Goal: Find specific page/section: Find specific page/section

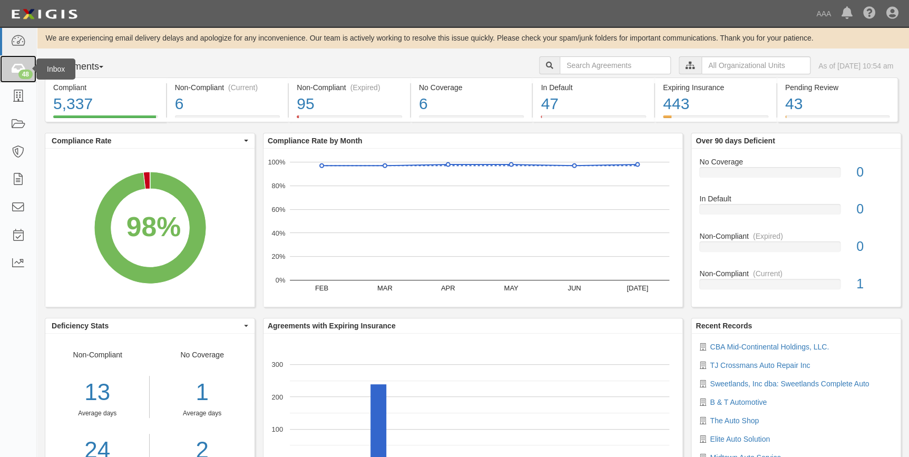
click at [16, 67] on icon at bounding box center [18, 69] width 15 height 12
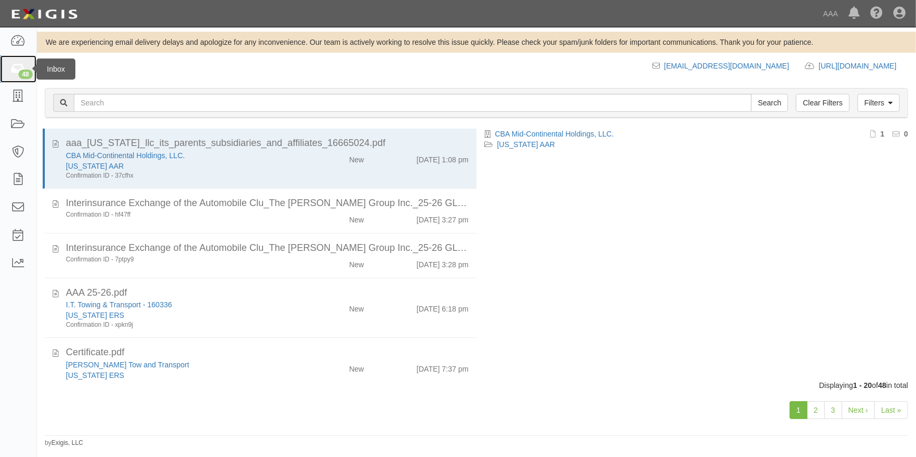
click at [17, 72] on icon at bounding box center [18, 69] width 15 height 12
click at [896, 411] on link "Last »" at bounding box center [891, 410] width 34 height 18
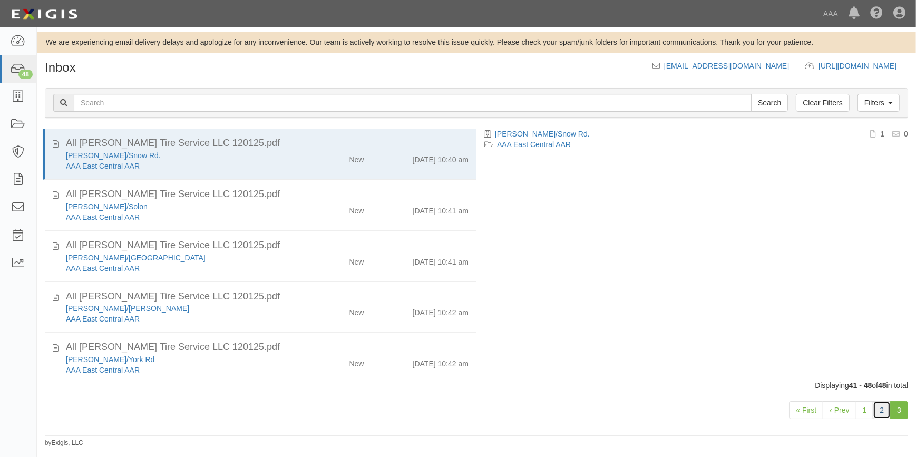
click at [881, 406] on link "2" at bounding box center [881, 410] width 18 height 18
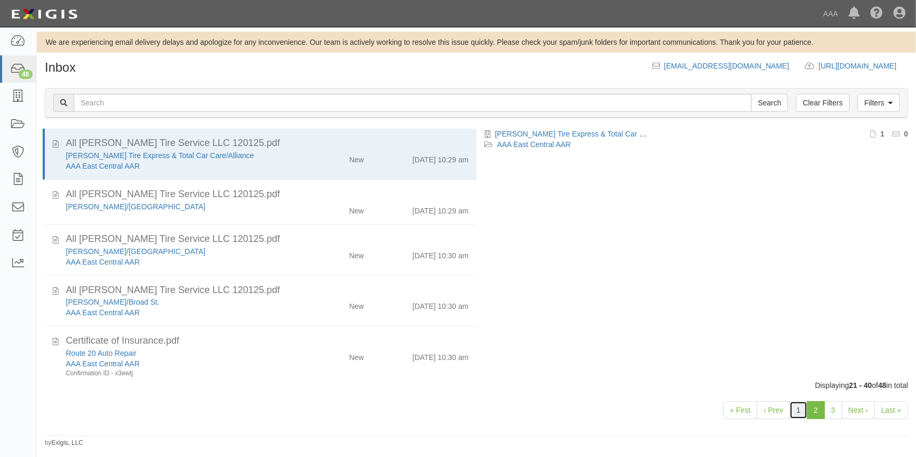
click at [803, 409] on link "1" at bounding box center [798, 410] width 18 height 18
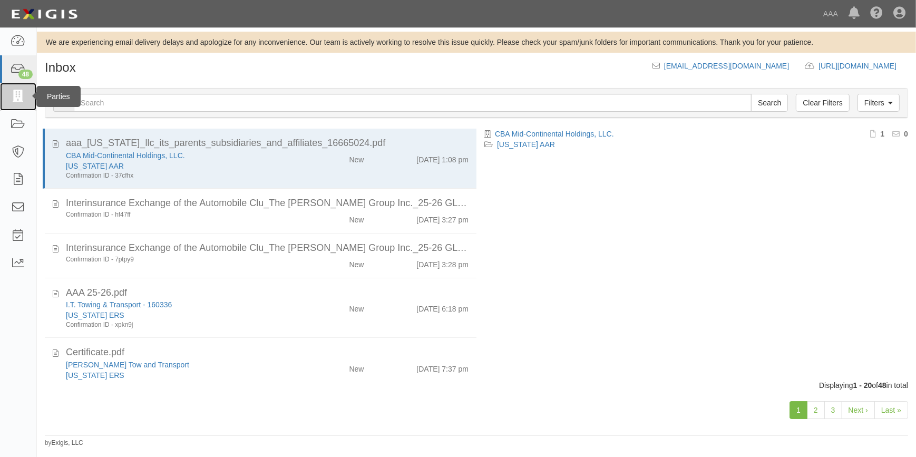
click at [15, 100] on icon at bounding box center [18, 97] width 15 height 12
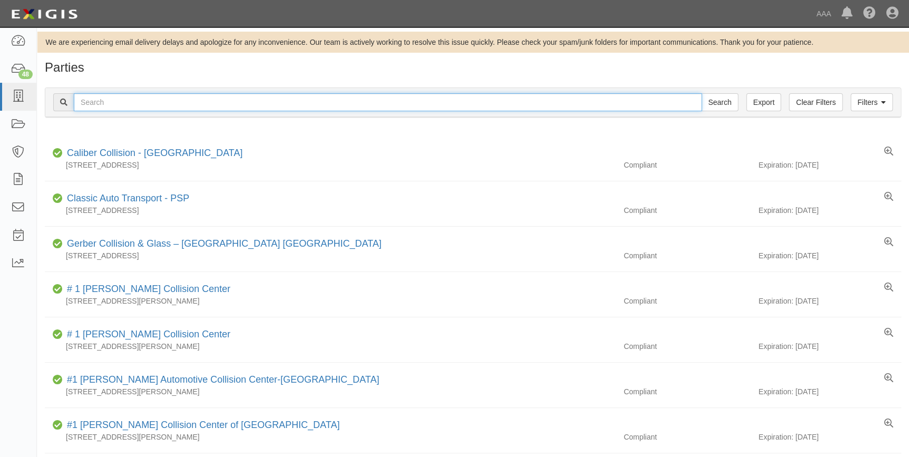
click at [116, 103] on input "text" at bounding box center [388, 102] width 628 height 18
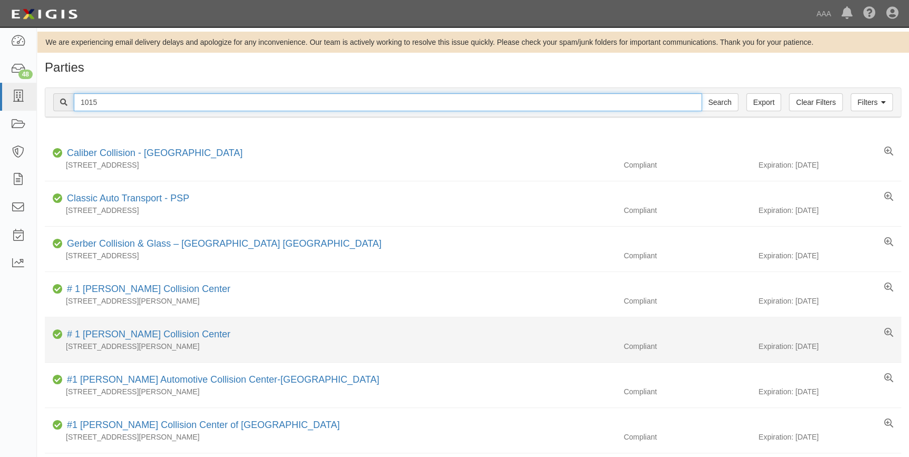
type input "1015"
click at [701, 93] on input "Search" at bounding box center [719, 102] width 37 height 18
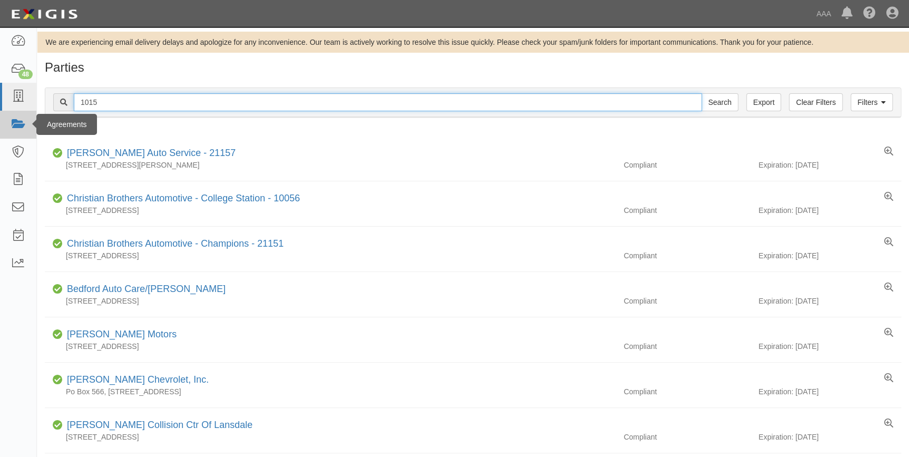
drag, startPoint x: 115, startPoint y: 105, endPoint x: 27, endPoint y: 113, distance: 88.4
type input "flash automotive"
click at [701, 93] on input "Search" at bounding box center [719, 102] width 37 height 18
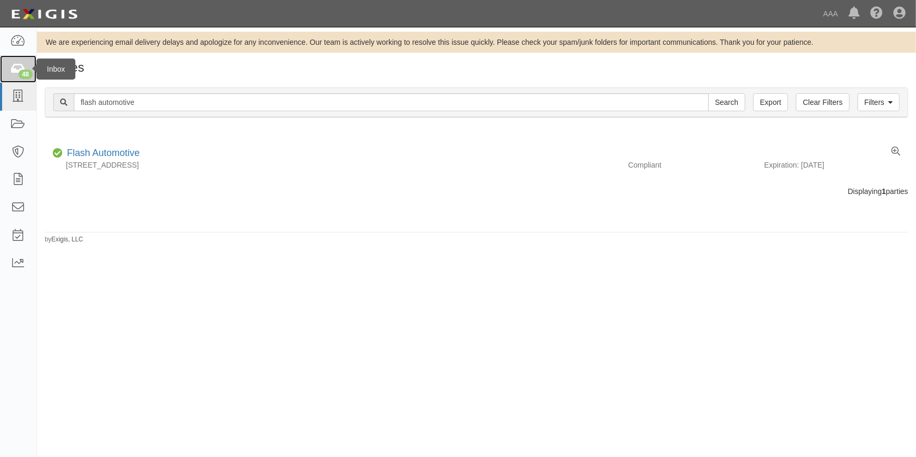
click at [27, 73] on div "48" at bounding box center [25, 74] width 14 height 9
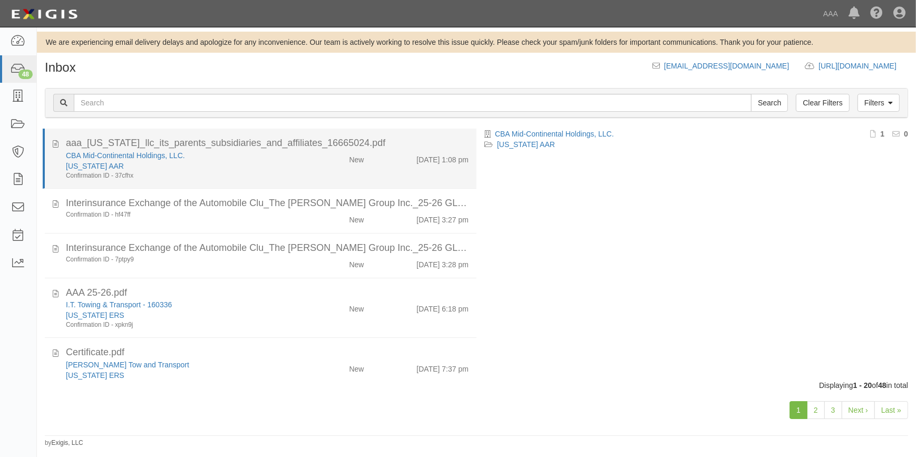
click at [249, 148] on div "aaa_[US_STATE]_llc_its_parents_subsidiaries_and_affiliates_16665024.pdf" at bounding box center [267, 143] width 402 height 14
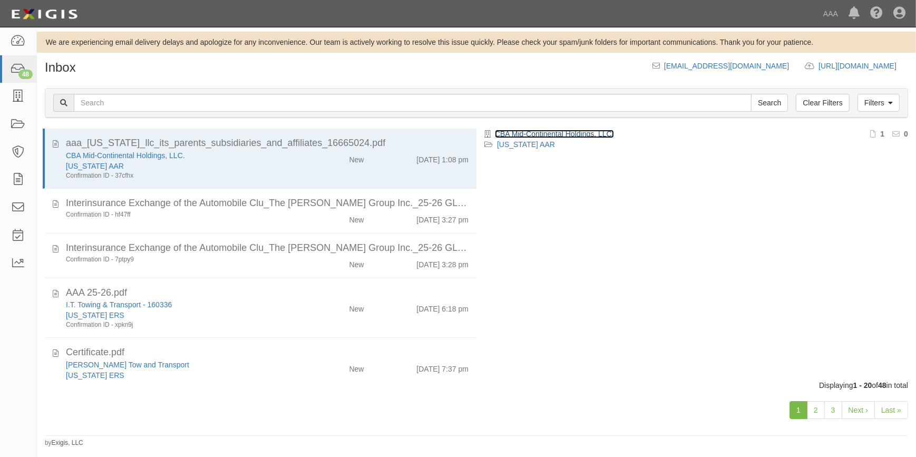
click at [507, 131] on link "CBA Mid-Continental Holdings, LLC." at bounding box center [554, 134] width 119 height 8
click at [884, 407] on link "Last »" at bounding box center [891, 410] width 34 height 18
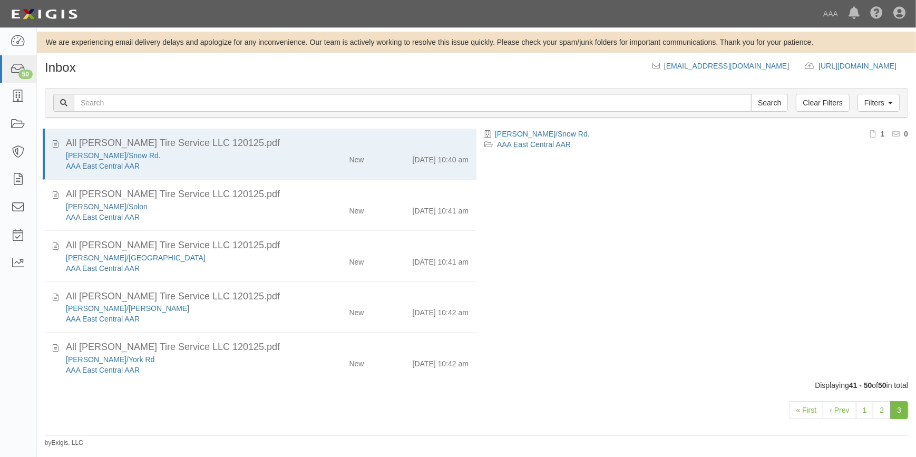
scroll to position [280, 0]
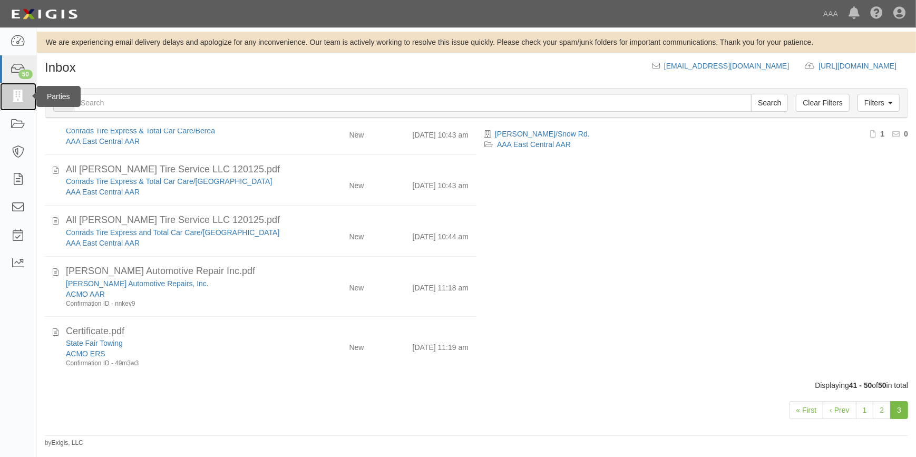
click at [19, 94] on icon at bounding box center [18, 97] width 15 height 12
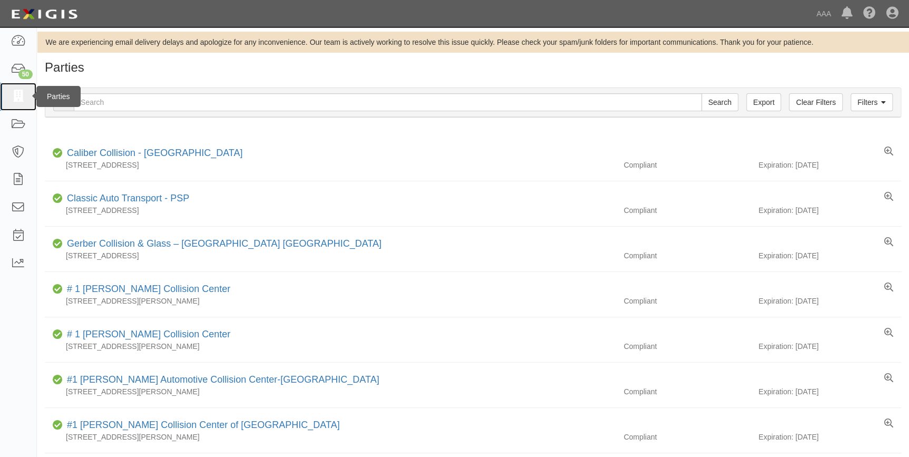
click at [18, 100] on icon at bounding box center [18, 97] width 15 height 12
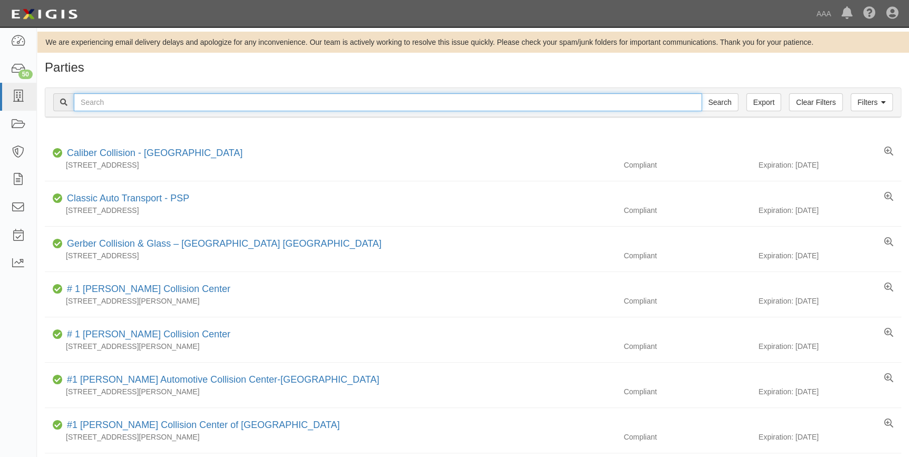
click at [178, 102] on input "text" at bounding box center [388, 102] width 628 height 18
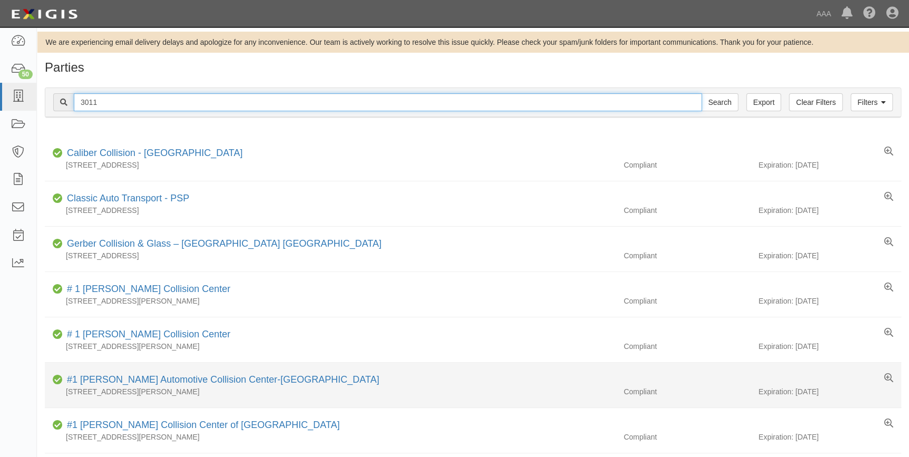
type input "3011"
click at [701, 93] on input "Search" at bounding box center [719, 102] width 37 height 18
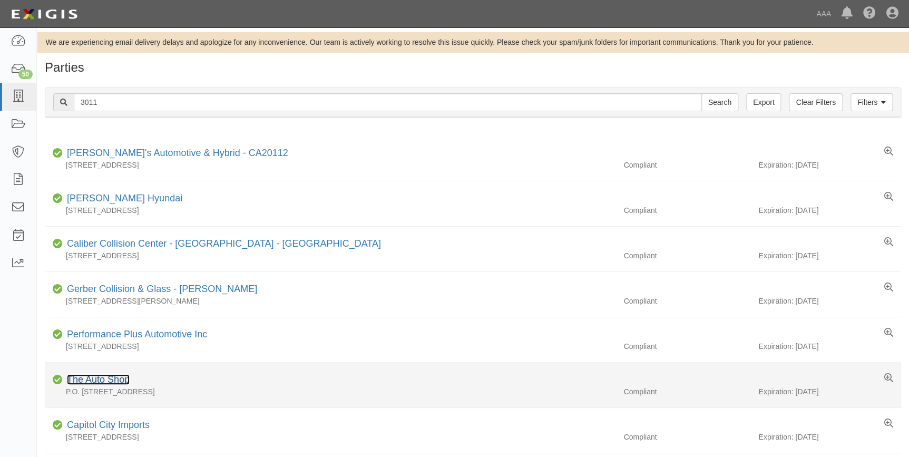
click at [92, 379] on link "The Auto Shop" at bounding box center [98, 379] width 63 height 11
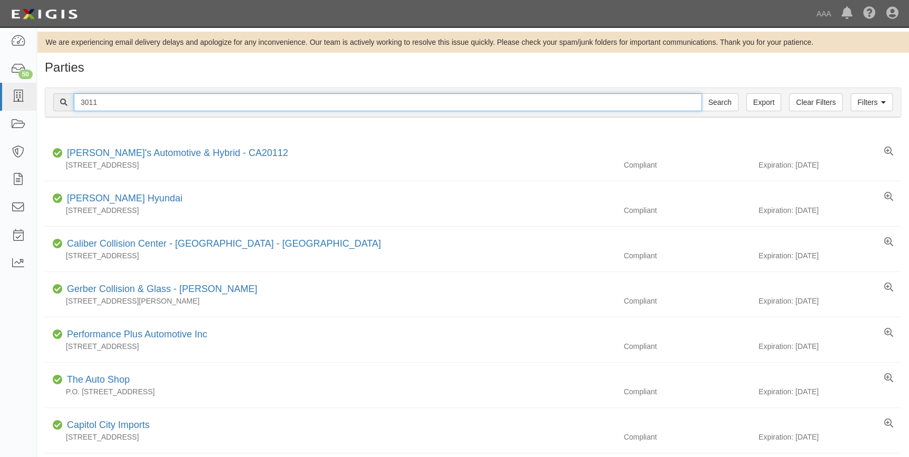
drag, startPoint x: 133, startPoint y: 105, endPoint x: 81, endPoint y: 106, distance: 52.2
click at [81, 106] on input "3011" at bounding box center [388, 102] width 628 height 18
type input "19539"
click at [701, 93] on input "Search" at bounding box center [719, 102] width 37 height 18
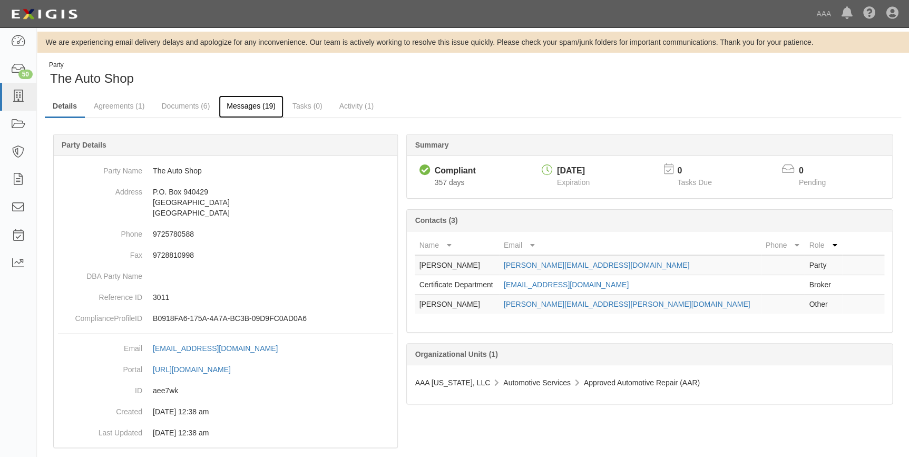
click at [234, 106] on link "Messages (19)" at bounding box center [251, 106] width 65 height 23
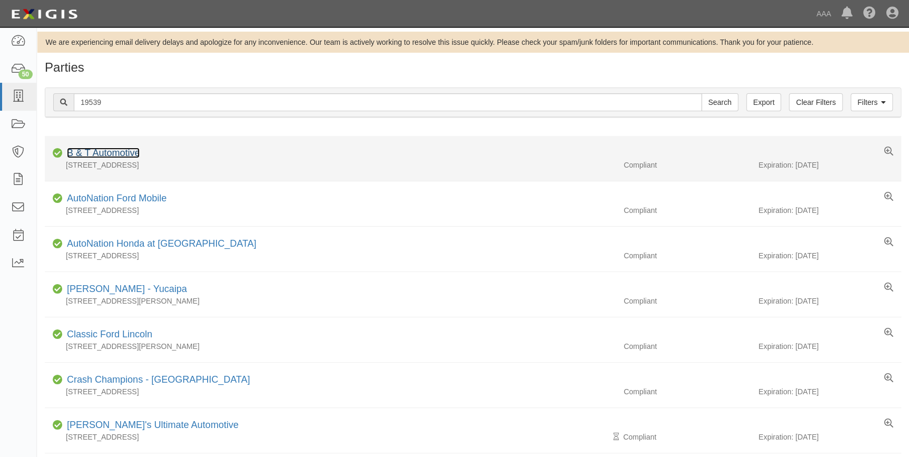
click at [97, 148] on link "B & T Automotive" at bounding box center [103, 152] width 73 height 11
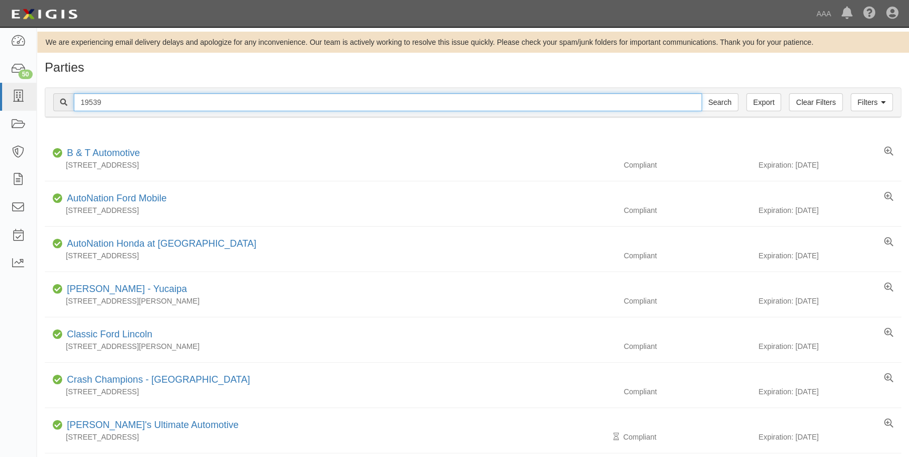
drag, startPoint x: 131, startPoint y: 104, endPoint x: 53, endPoint y: 107, distance: 78.0
click at [53, 107] on div "19539 Search" at bounding box center [395, 102] width 685 height 18
type input "20756"
click at [701, 93] on input "Search" at bounding box center [719, 102] width 37 height 18
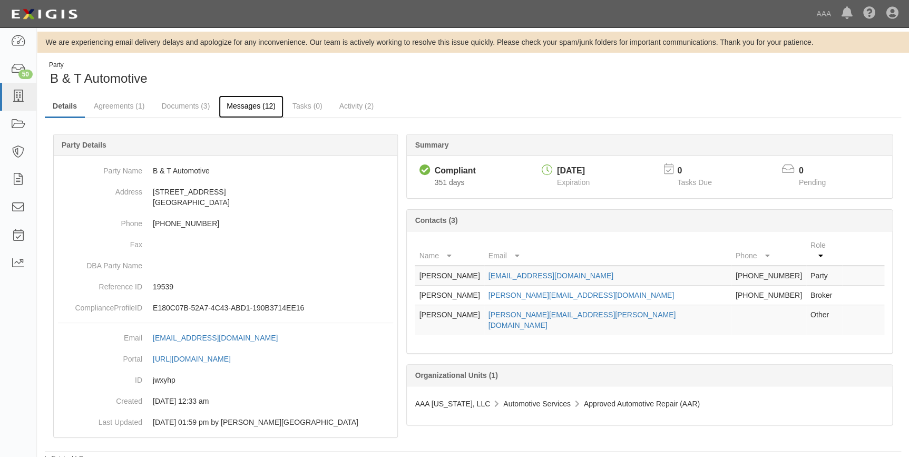
click at [226, 108] on link "Messages (12)" at bounding box center [251, 106] width 65 height 23
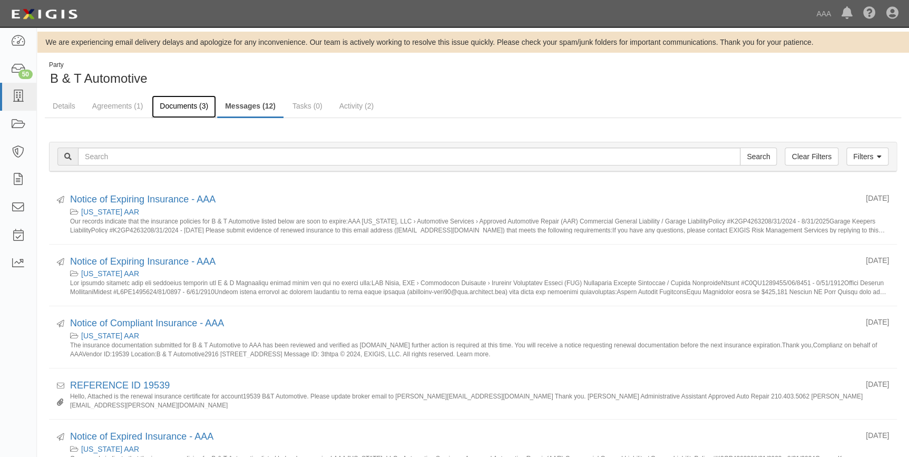
click at [192, 106] on link "Documents (3)" at bounding box center [184, 106] width 64 height 23
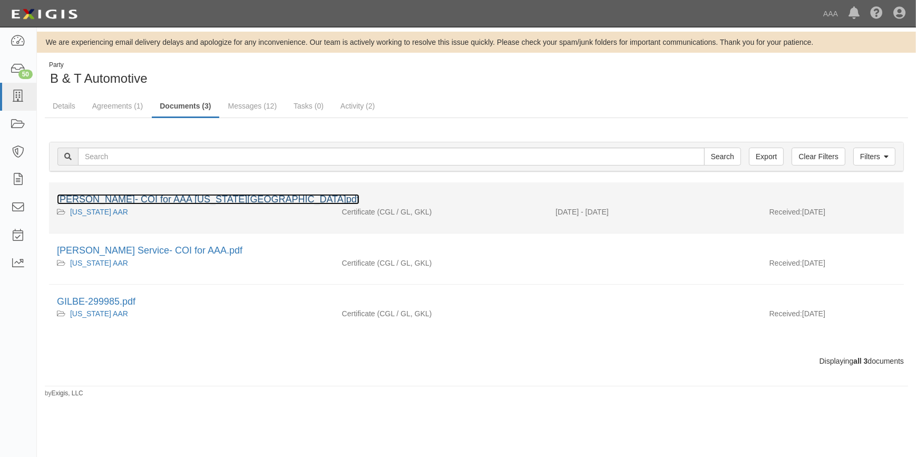
click at [161, 197] on link "[PERSON_NAME]- COI for AAA [US_STATE][GEOGRAPHIC_DATA]pdf" at bounding box center [208, 199] width 302 height 11
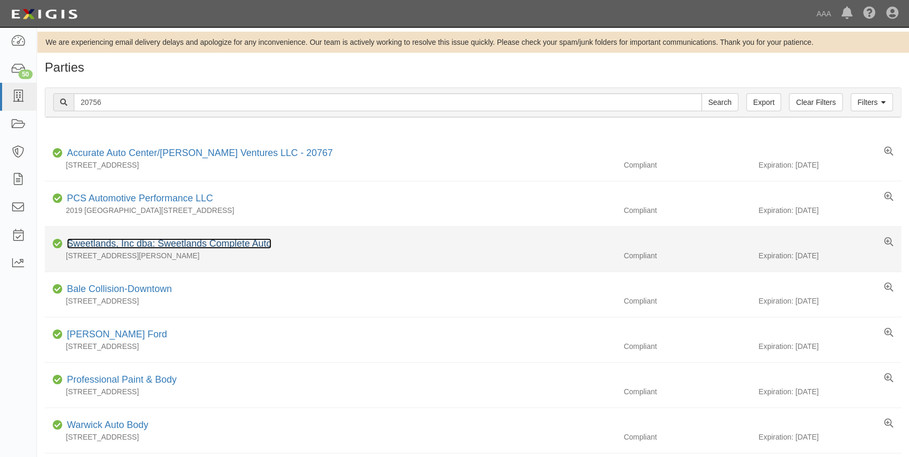
click at [95, 242] on link "Sweetlands, Inc dba: Sweetlands Complete Auto" at bounding box center [169, 243] width 204 height 11
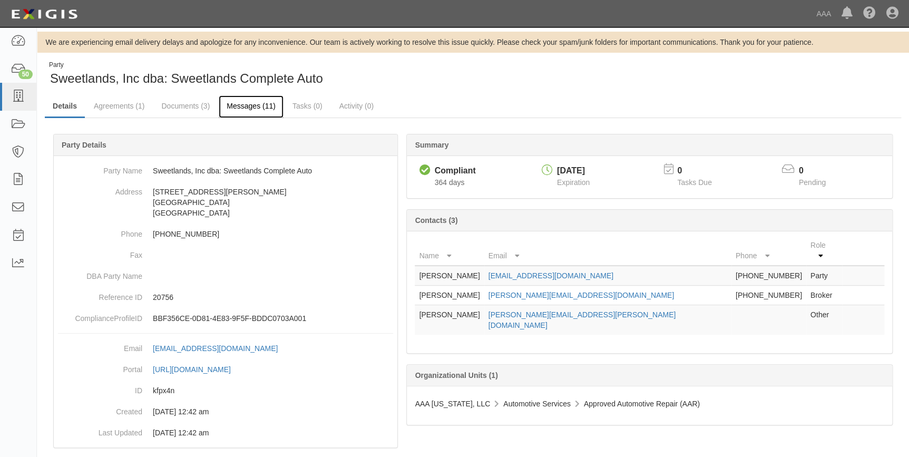
click at [250, 106] on link "Messages (11)" at bounding box center [251, 106] width 65 height 23
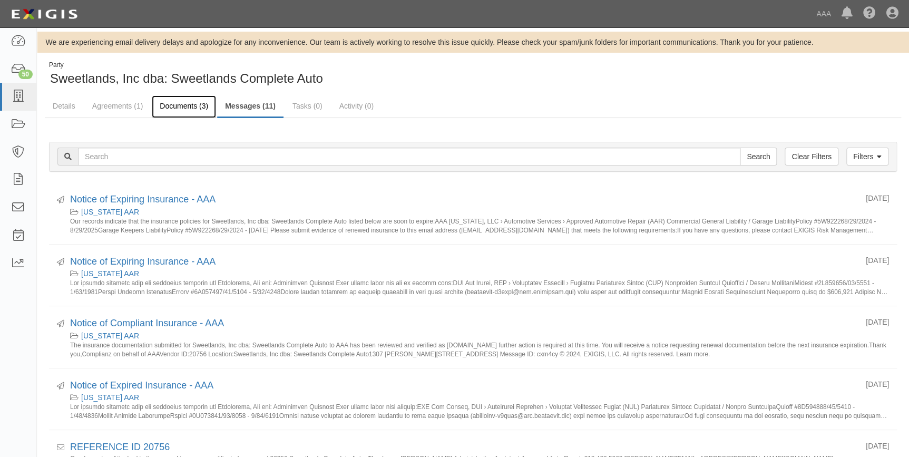
click at [184, 104] on link "Documents (3)" at bounding box center [184, 106] width 64 height 23
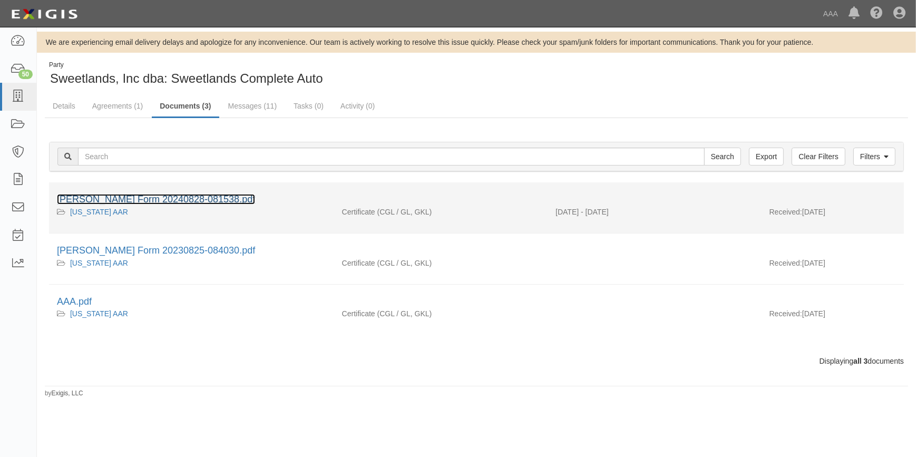
click at [184, 198] on link "ACORD Form 20240828-081538.pdf" at bounding box center [156, 199] width 198 height 11
